Goal: Transaction & Acquisition: Obtain resource

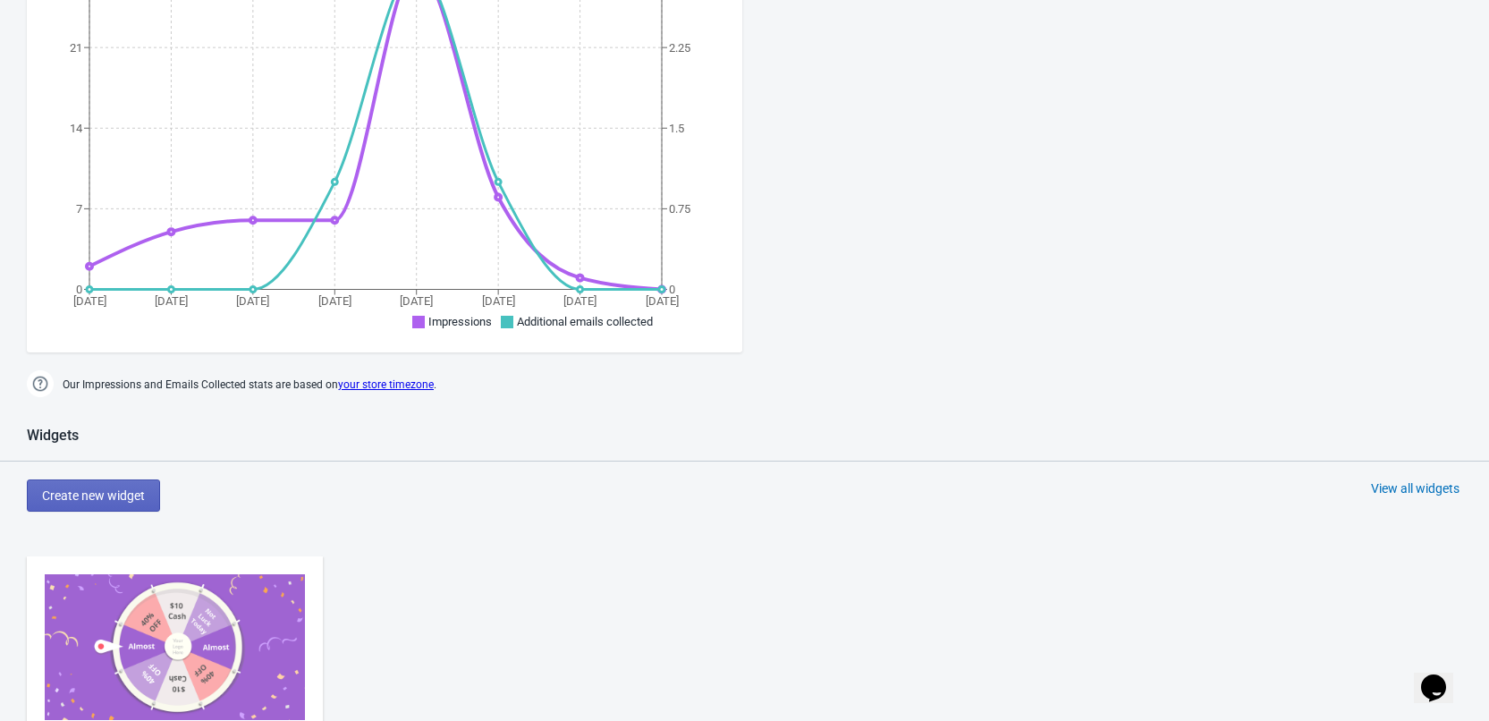
scroll to position [626, 0]
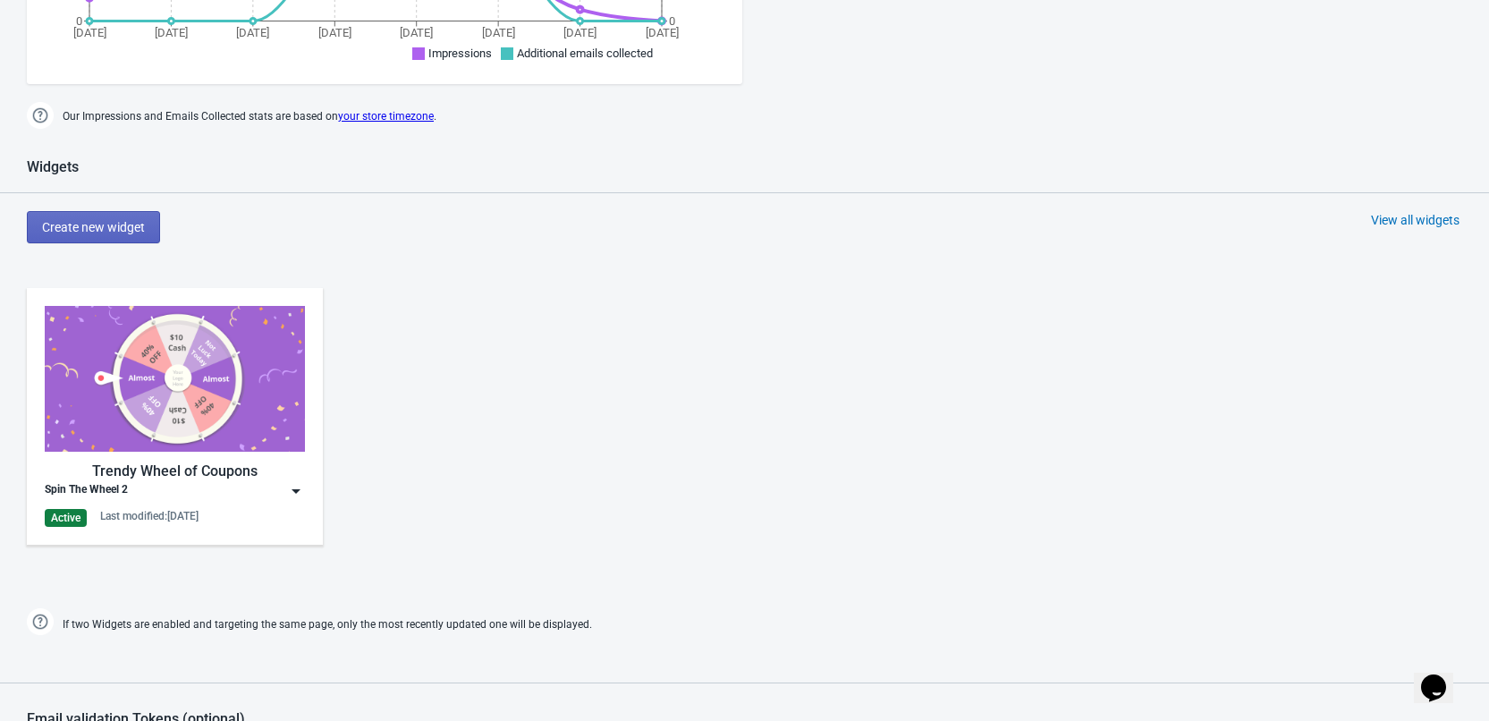
click at [300, 496] on img at bounding box center [296, 491] width 18 height 18
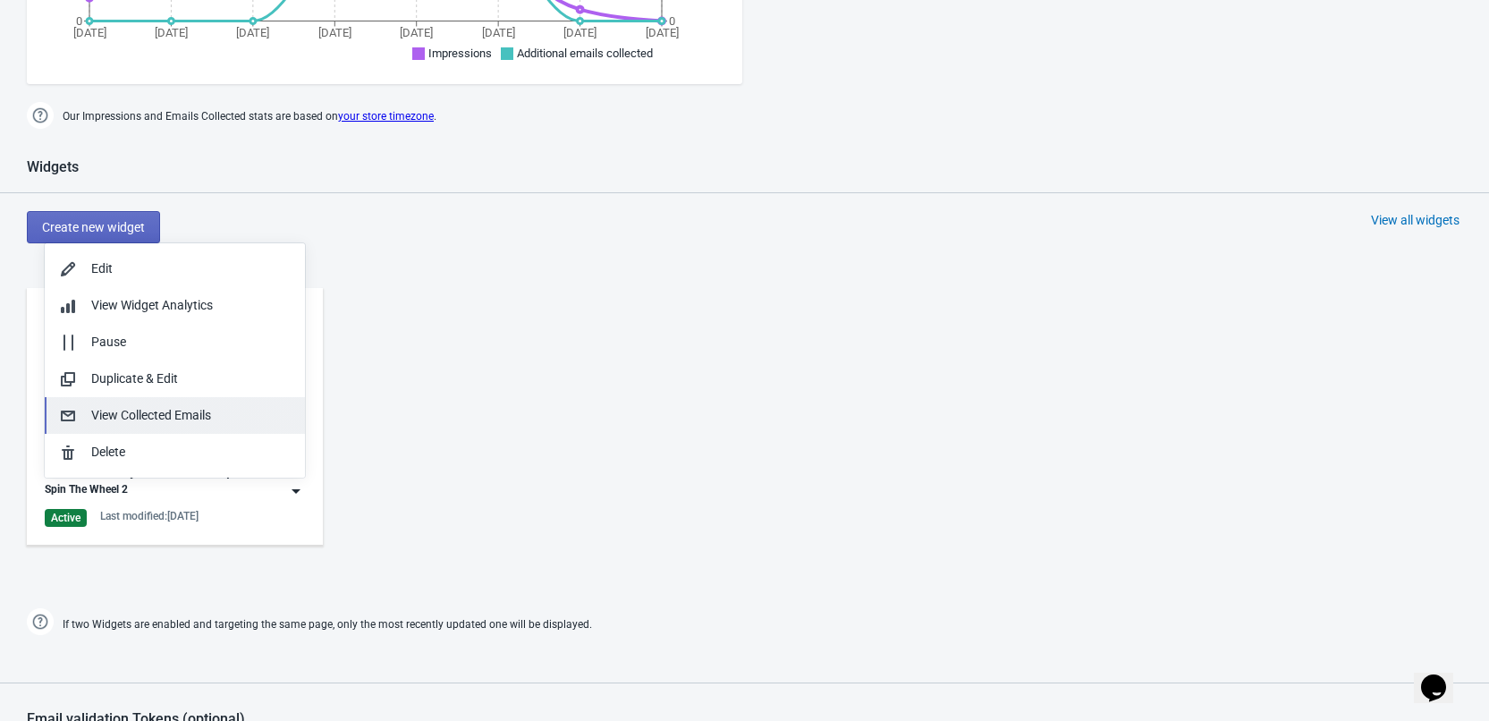
click at [238, 417] on div "View Collected Emails" at bounding box center [190, 415] width 199 height 19
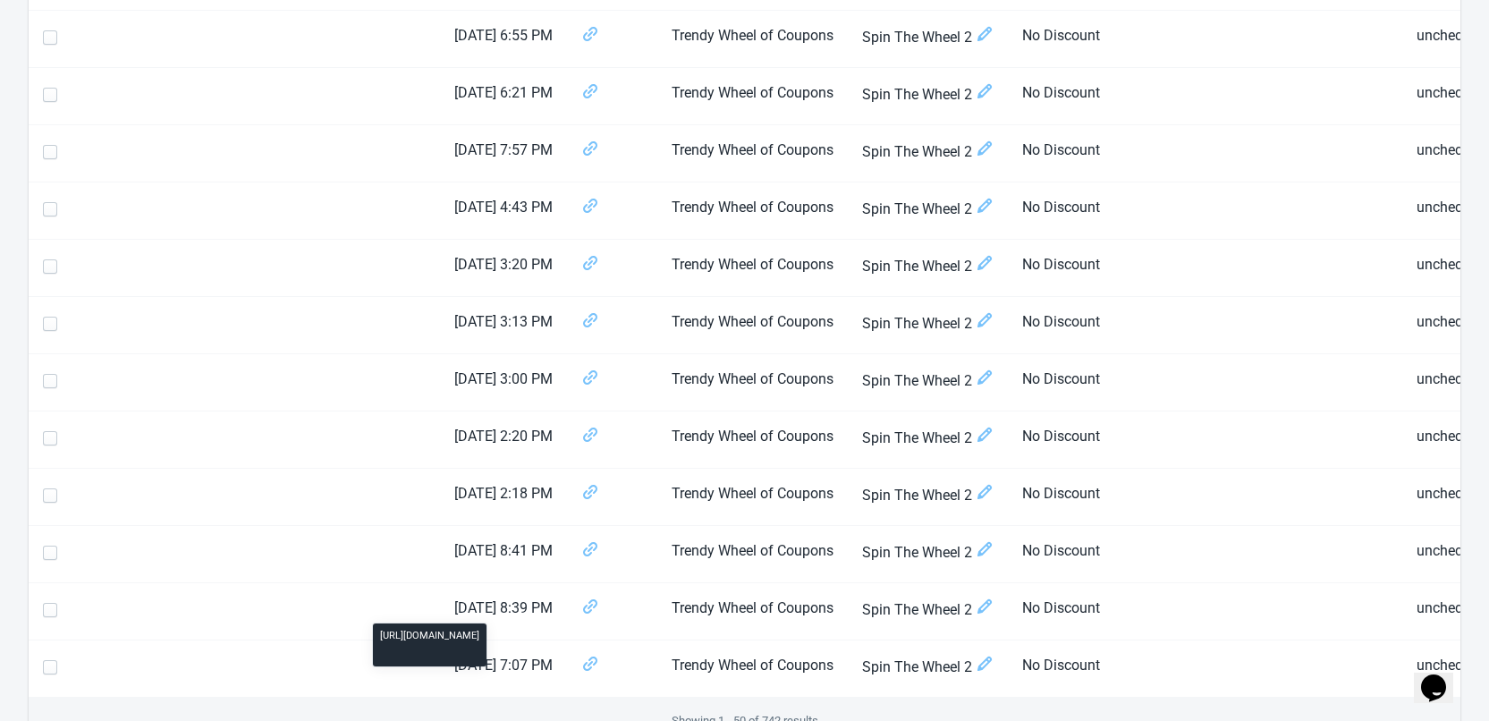
scroll to position [2674, 0]
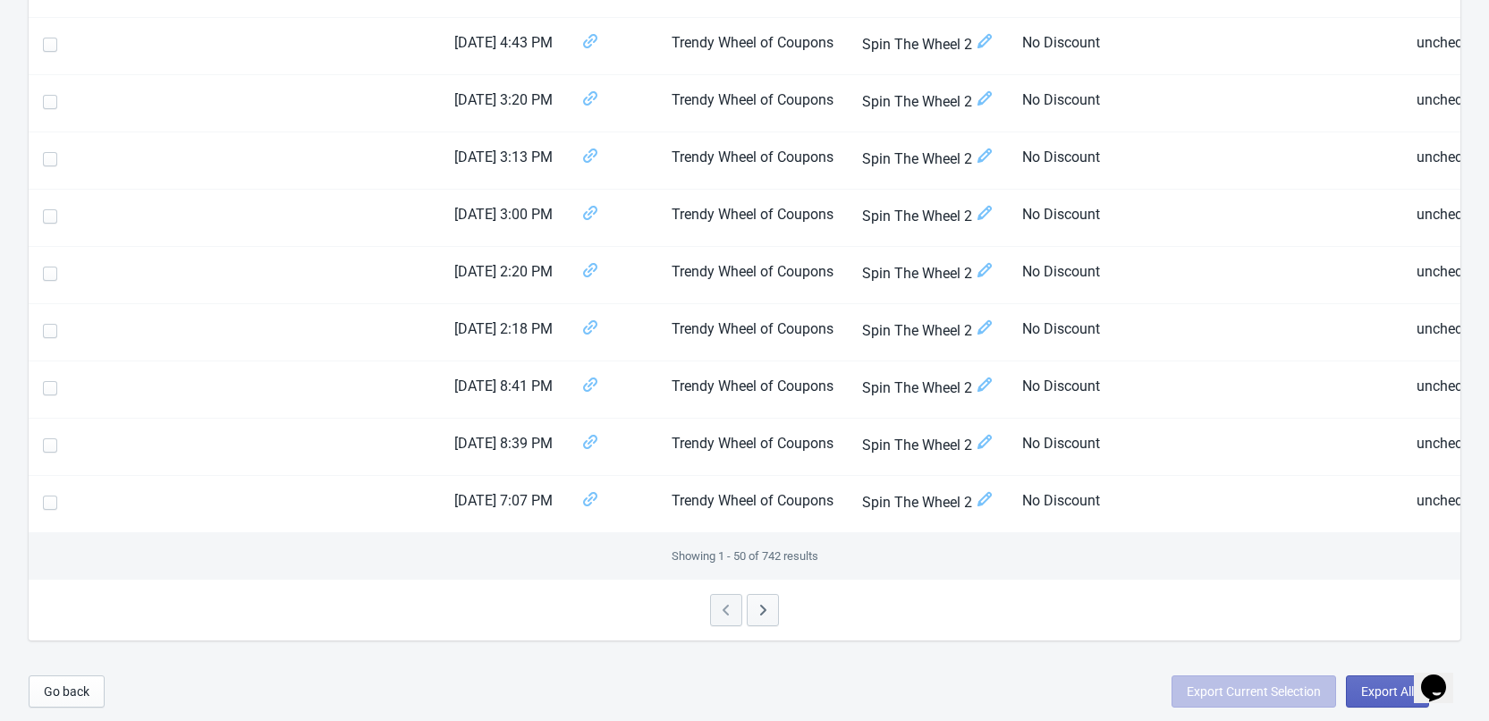
click at [764, 619] on span "button" at bounding box center [763, 611] width 18 height 21
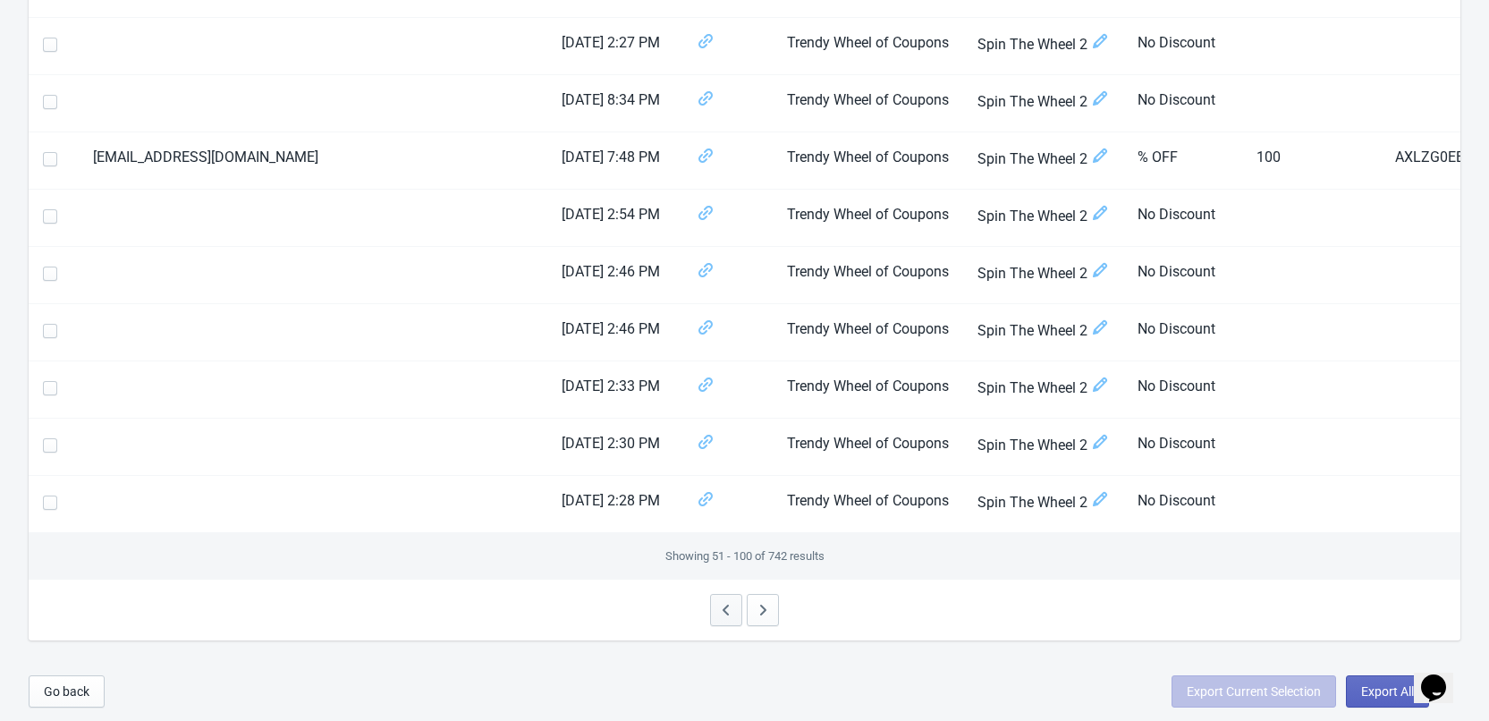
click at [712, 615] on button "button" at bounding box center [726, 610] width 32 height 32
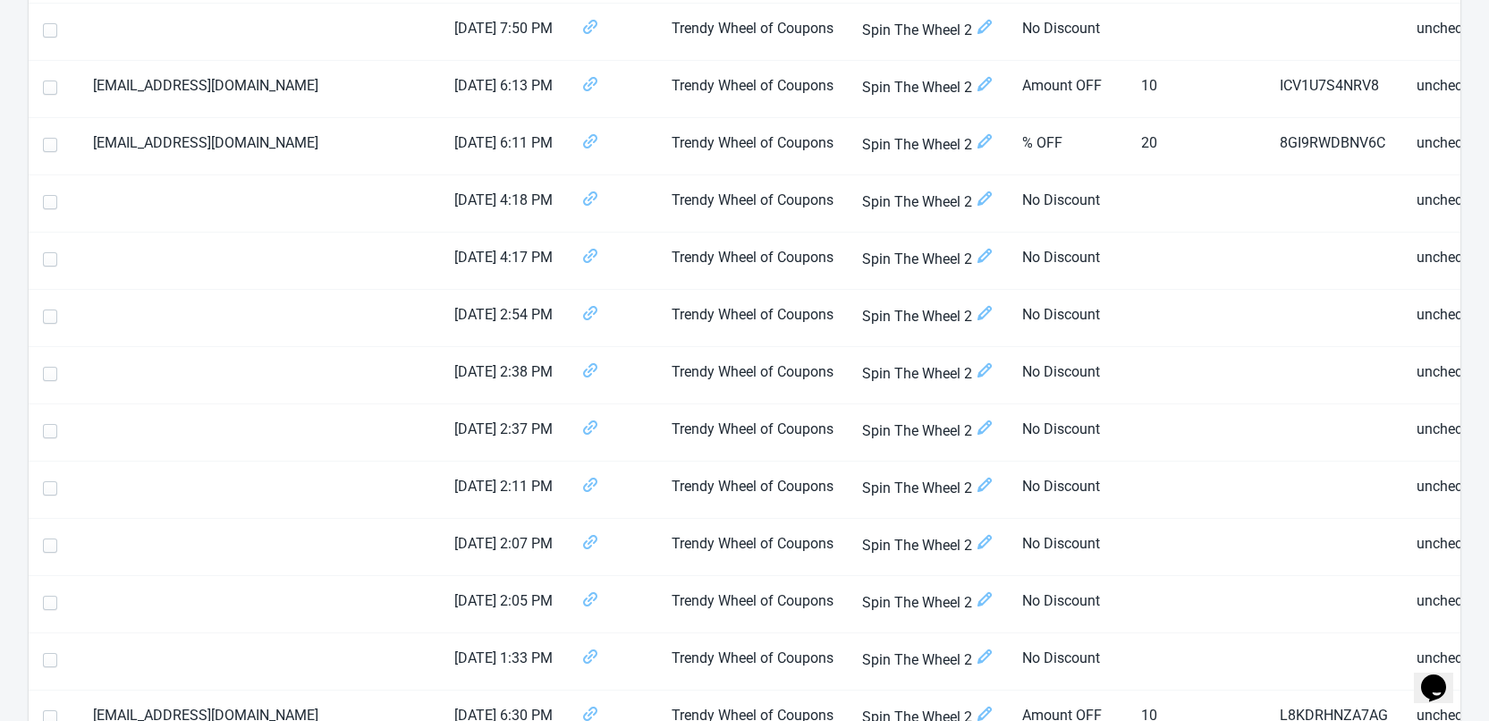
scroll to position [797, 0]
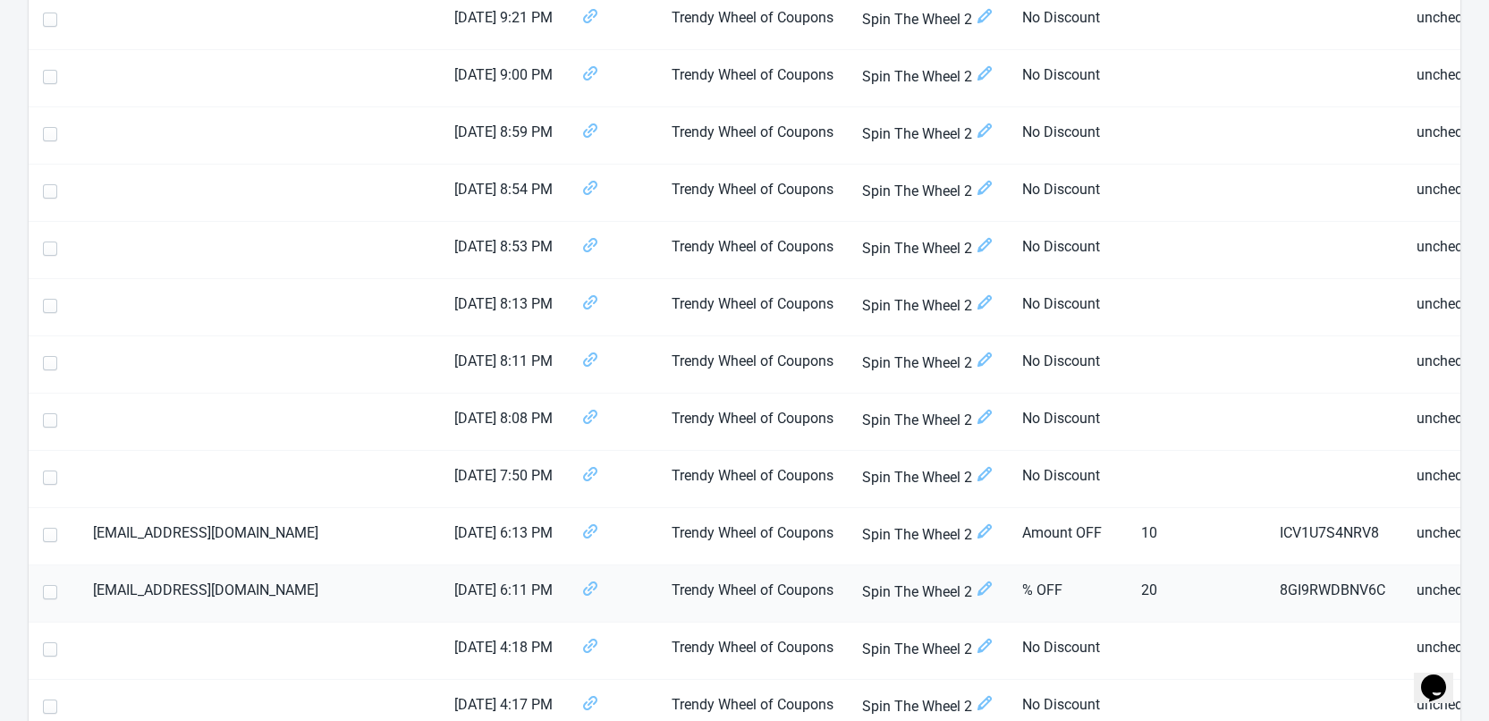
click at [51, 598] on span at bounding box center [50, 592] width 14 height 14
click at [44, 598] on input "checkbox" at bounding box center [43, 601] width 1 height 32
checkbox input "true"
click at [53, 536] on span at bounding box center [50, 535] width 14 height 14
click at [44, 536] on input "checkbox" at bounding box center [43, 544] width 1 height 32
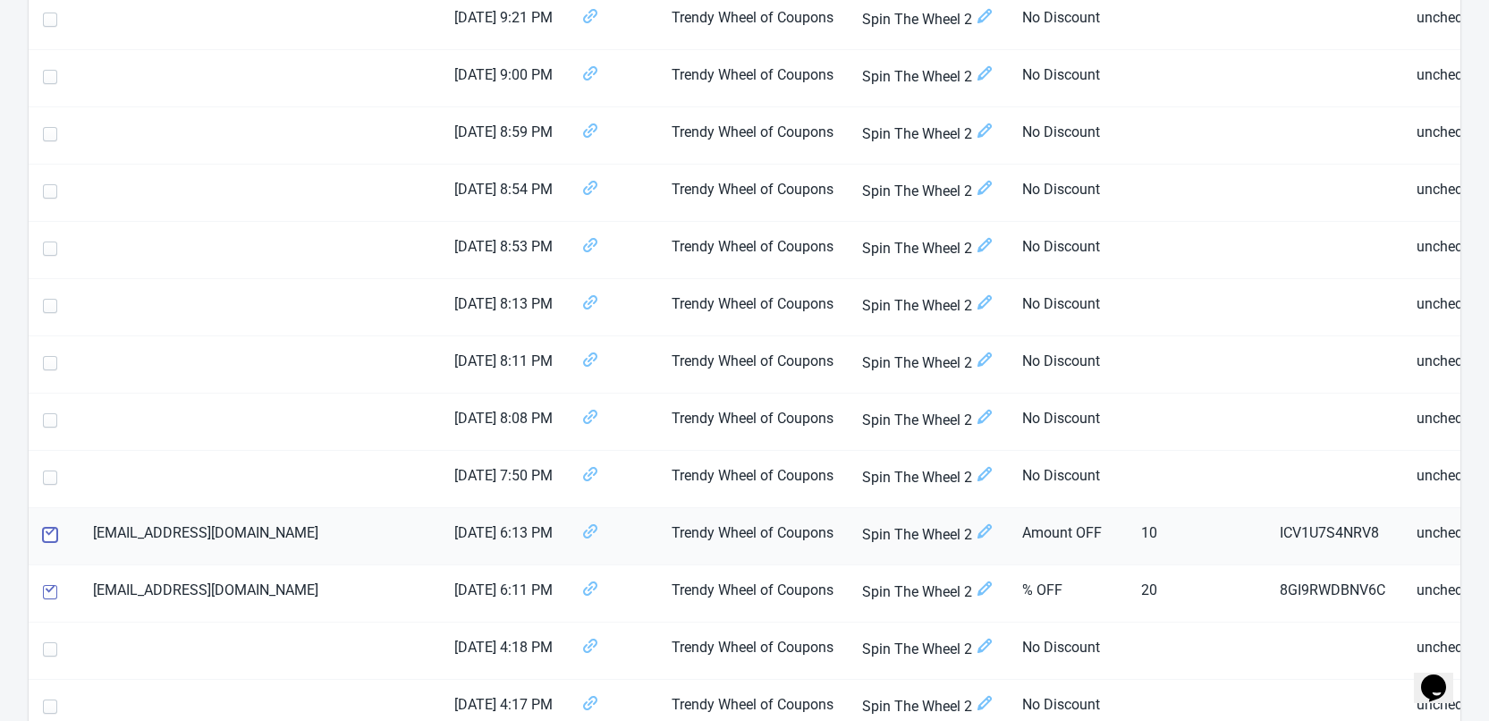
checkbox input "true"
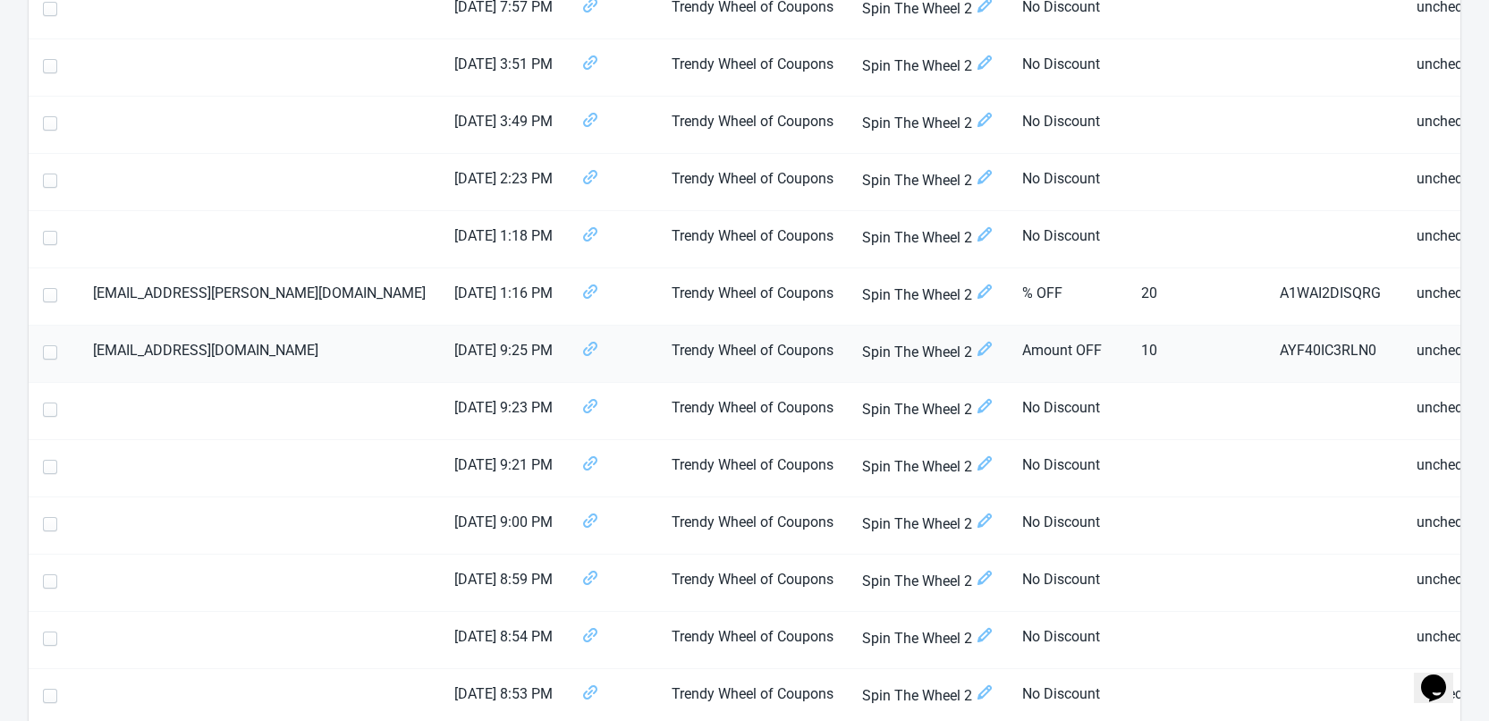
click at [46, 355] on span at bounding box center [50, 352] width 14 height 14
click at [44, 355] on input "checkbox" at bounding box center [43, 361] width 1 height 32
checkbox input "true"
click at [50, 291] on span at bounding box center [50, 295] width 14 height 14
click at [44, 291] on input "checkbox" at bounding box center [43, 304] width 1 height 32
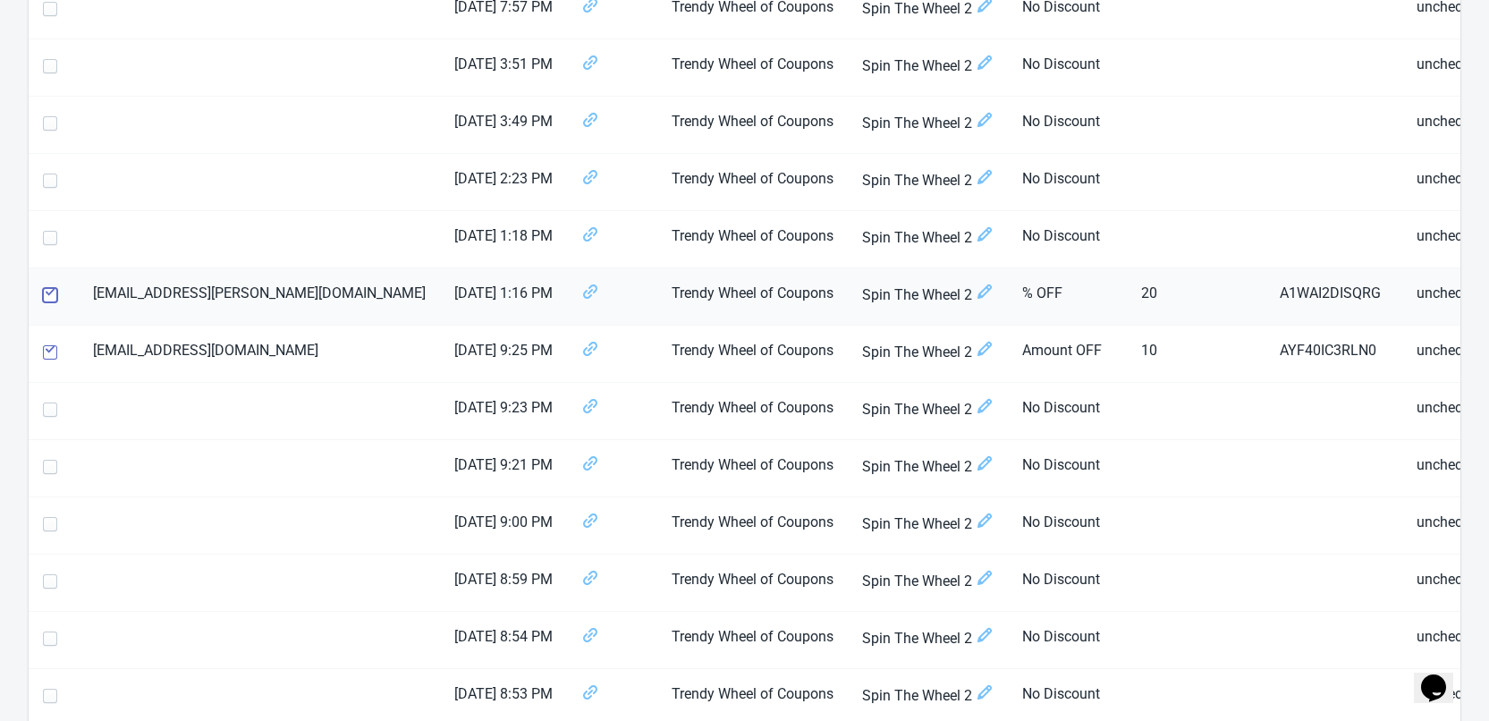
checkbox input "true"
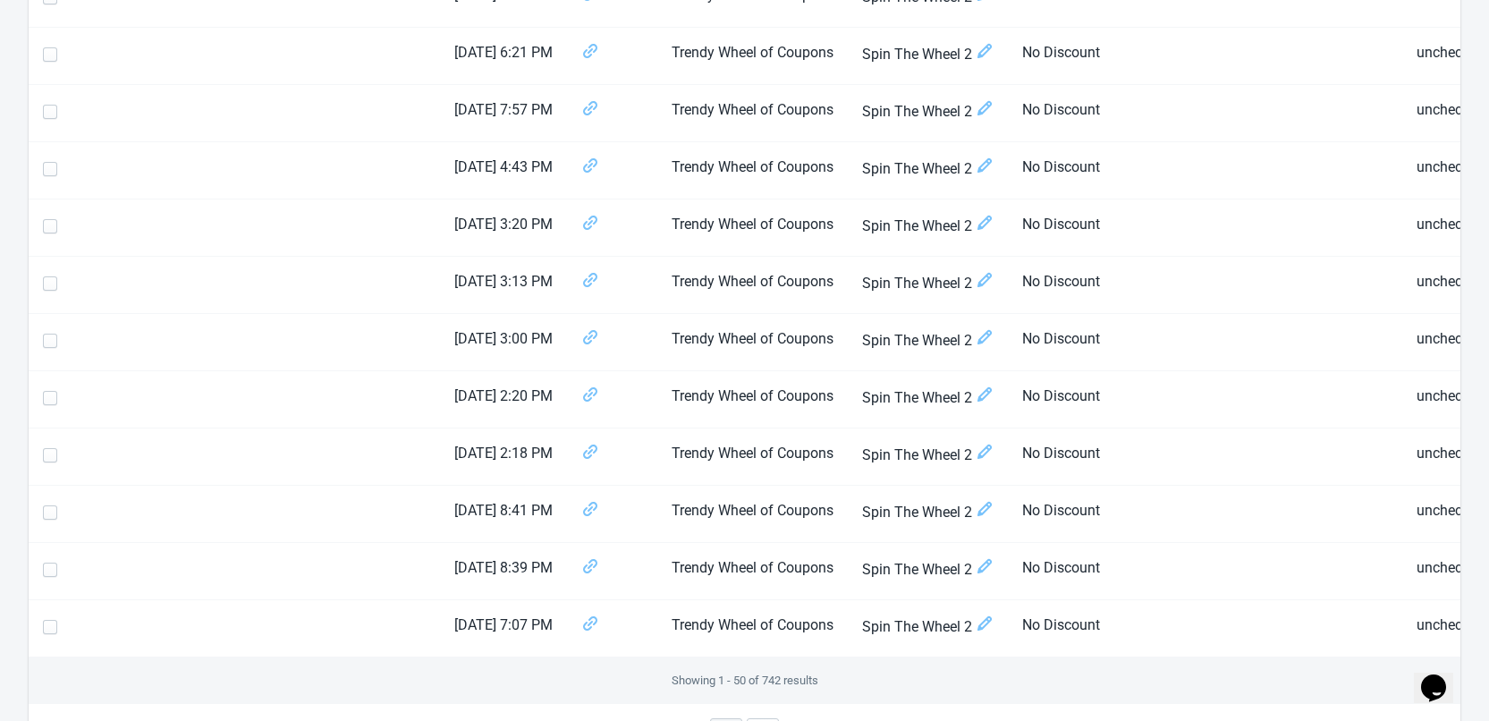
scroll to position [2674, 0]
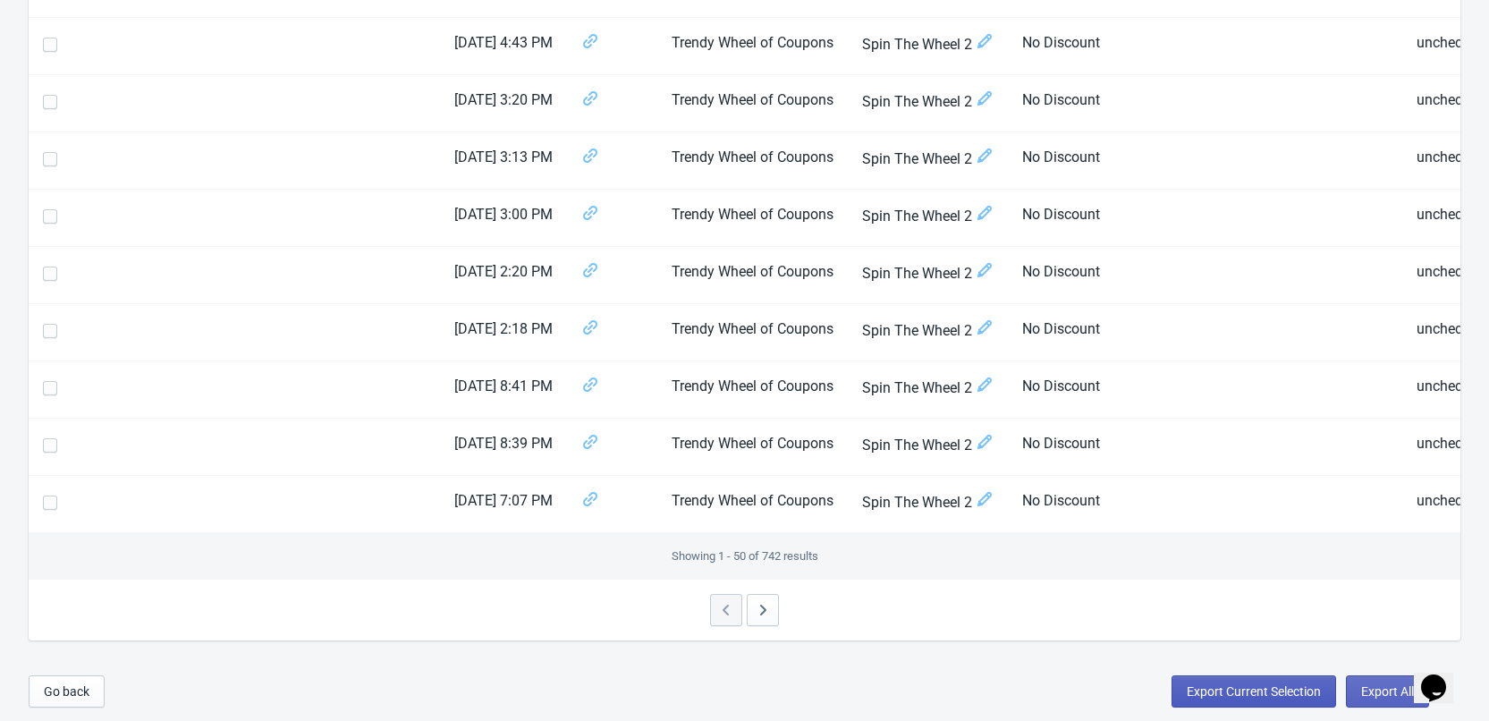
click at [1223, 697] on span "Export Current Selection" at bounding box center [1254, 691] width 134 height 14
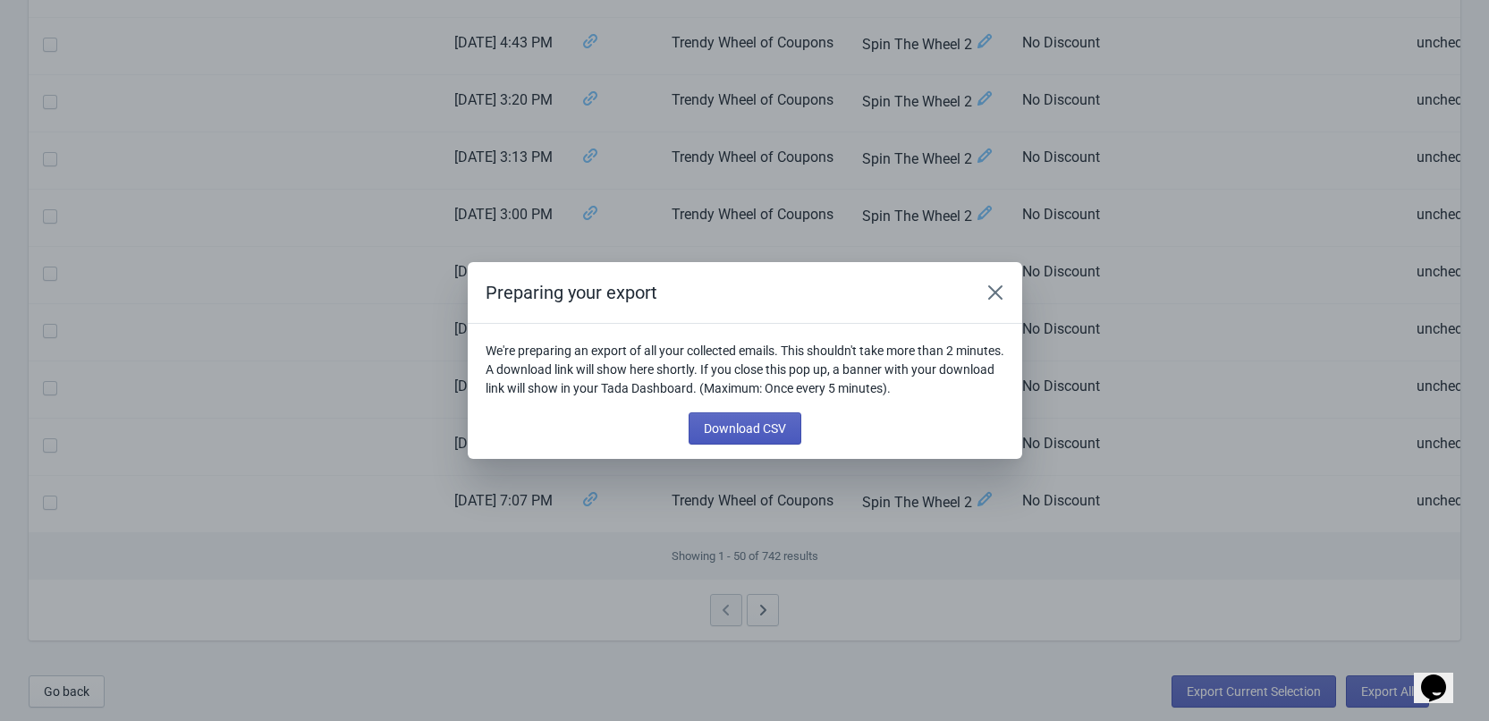
click at [764, 425] on span "Download CSV" at bounding box center [745, 428] width 82 height 14
